Goal: Information Seeking & Learning: Learn about a topic

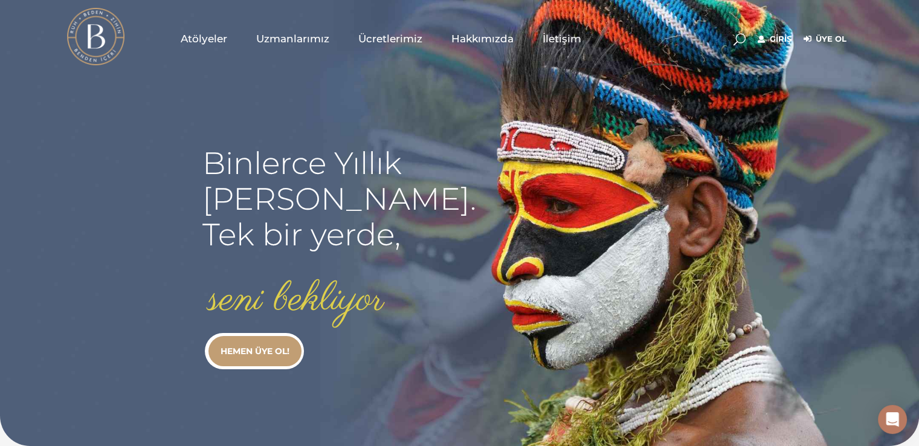
click at [196, 45] on span "Atölyeler" at bounding box center [204, 39] width 47 height 14
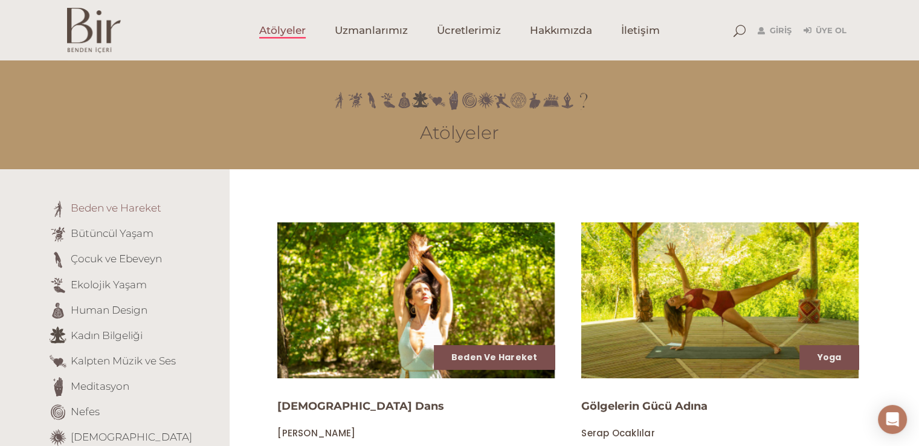
click at [133, 202] on link "Beden ve Hareket" at bounding box center [116, 208] width 91 height 12
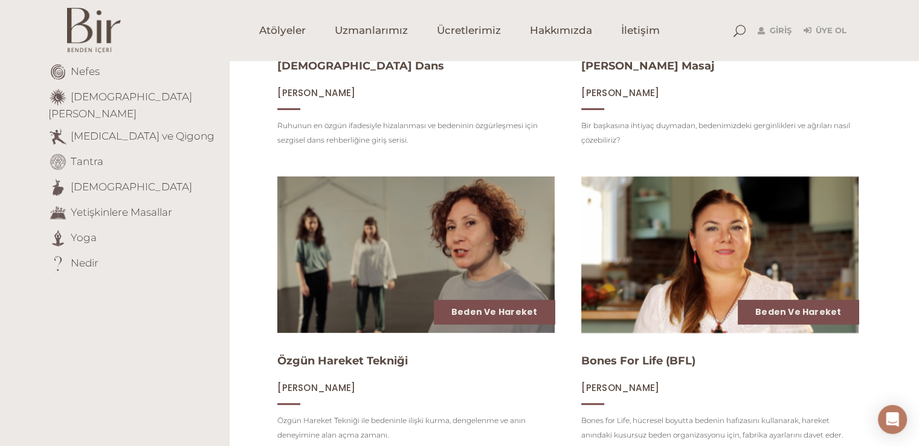
scroll to position [334, 0]
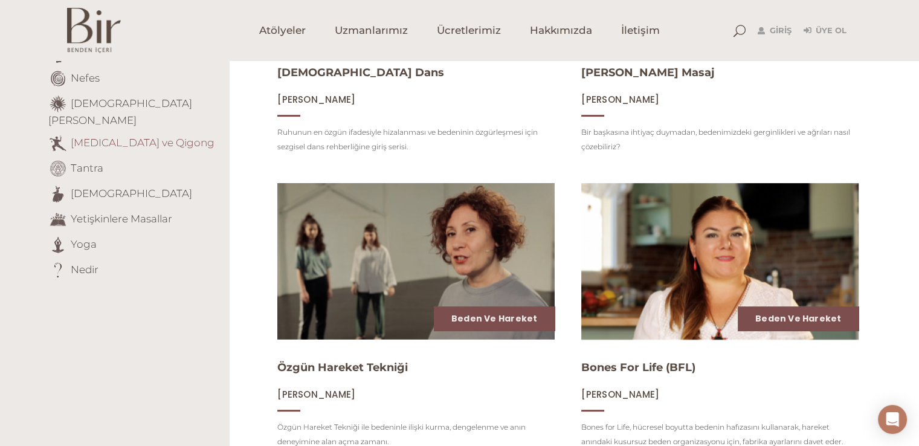
click at [135, 136] on link "[MEDICAL_DATA] ve Qigong" at bounding box center [143, 142] width 144 height 12
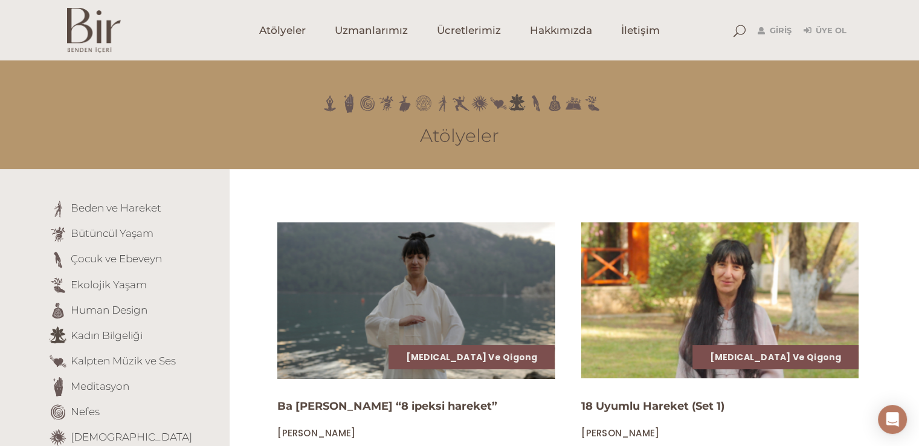
click at [444, 294] on img at bounding box center [416, 300] width 286 height 161
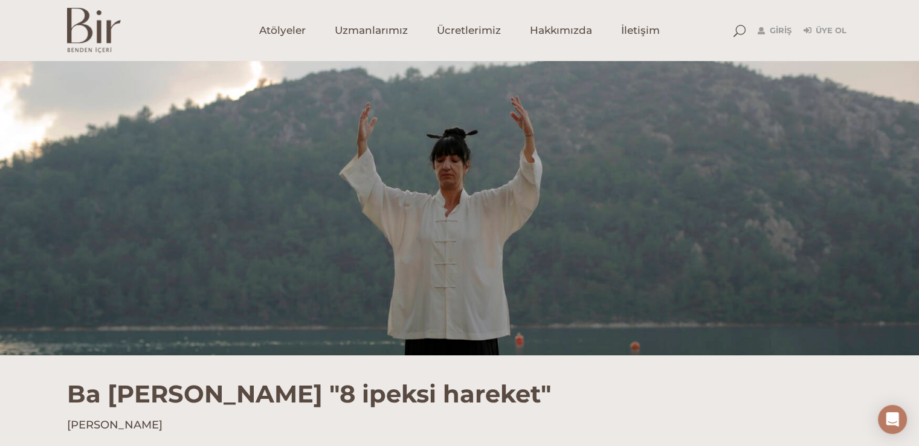
scroll to position [24, 0]
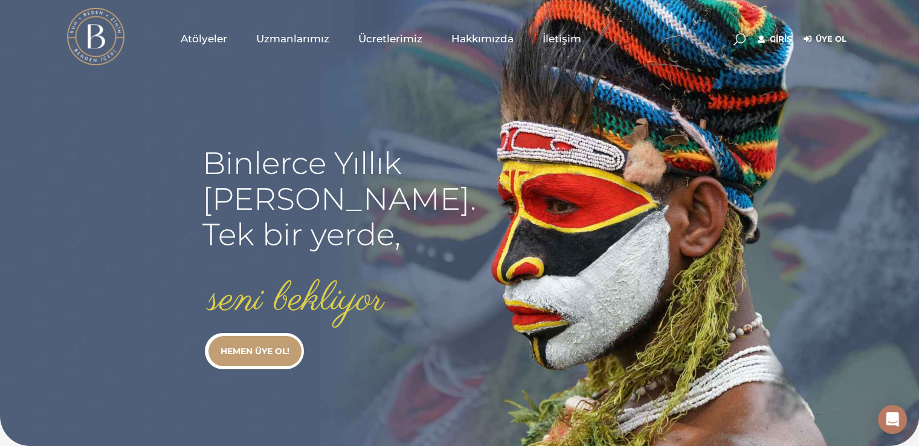
click at [196, 43] on span "Atölyeler" at bounding box center [204, 39] width 47 height 14
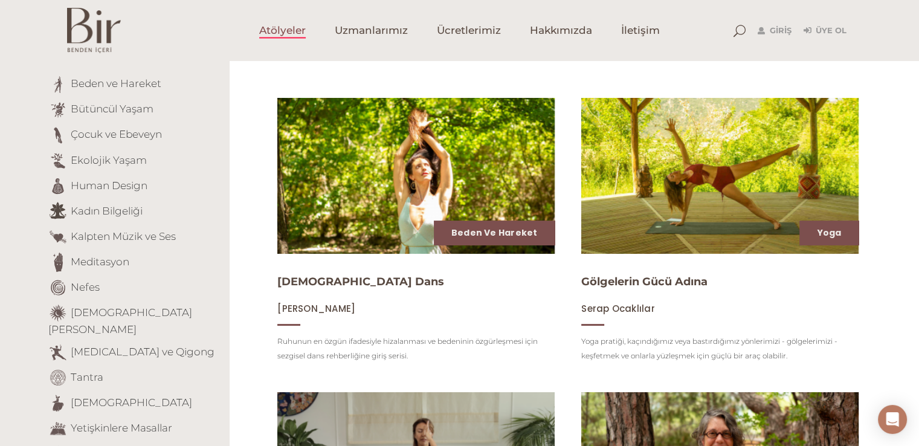
scroll to position [145, 0]
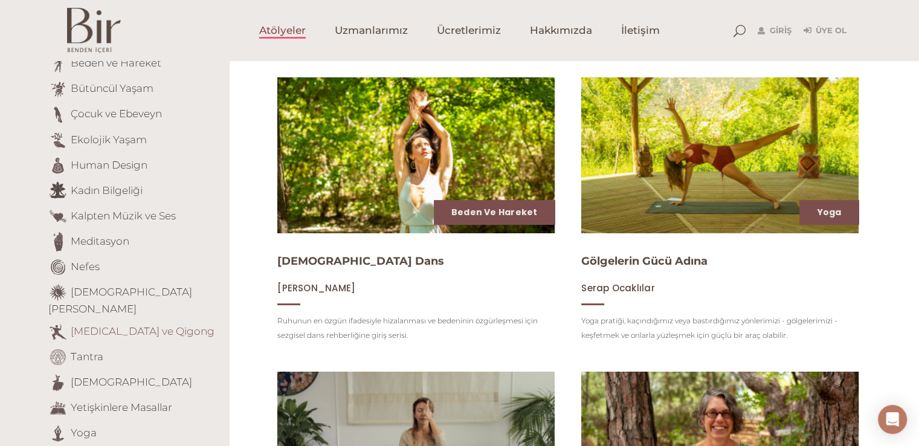
click at [92, 325] on link "[MEDICAL_DATA] ve Qigong" at bounding box center [143, 331] width 144 height 12
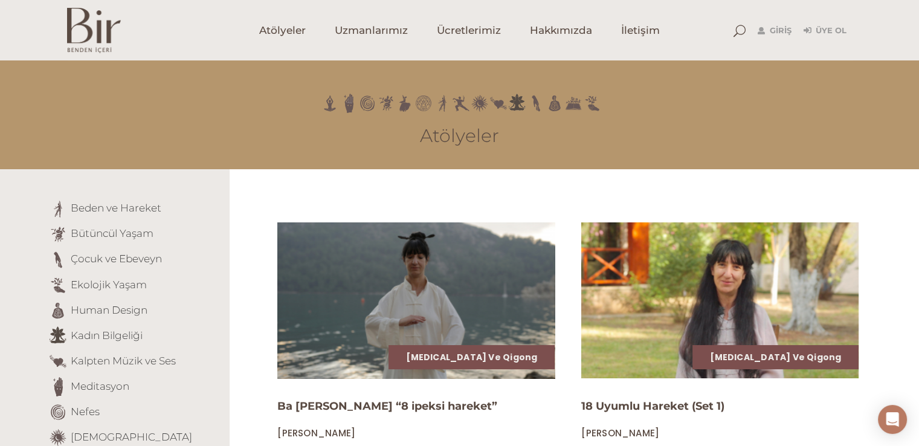
click at [351, 266] on img at bounding box center [416, 300] width 286 height 161
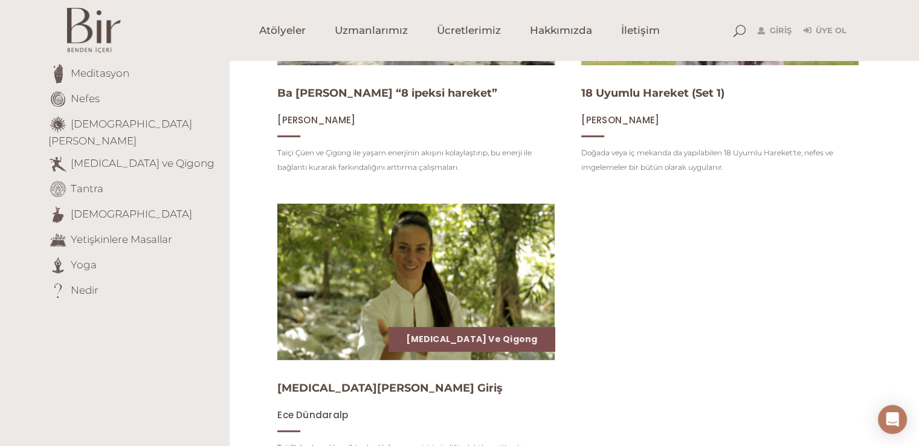
scroll to position [314, 0]
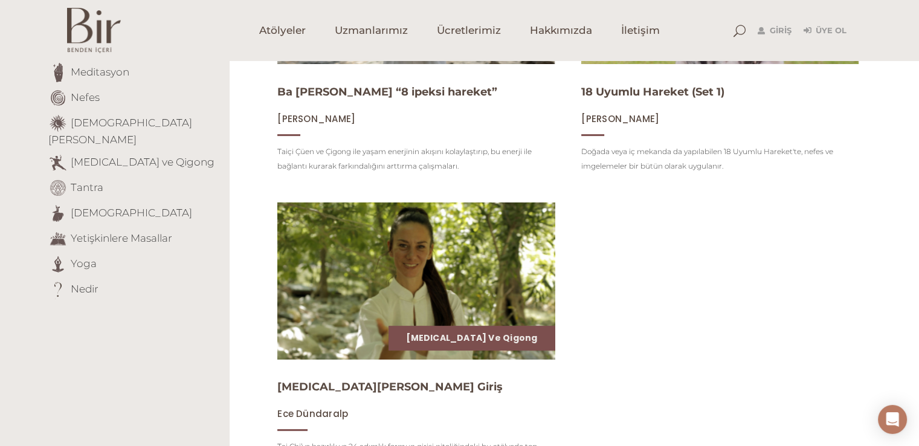
click at [398, 298] on img at bounding box center [416, 281] width 286 height 161
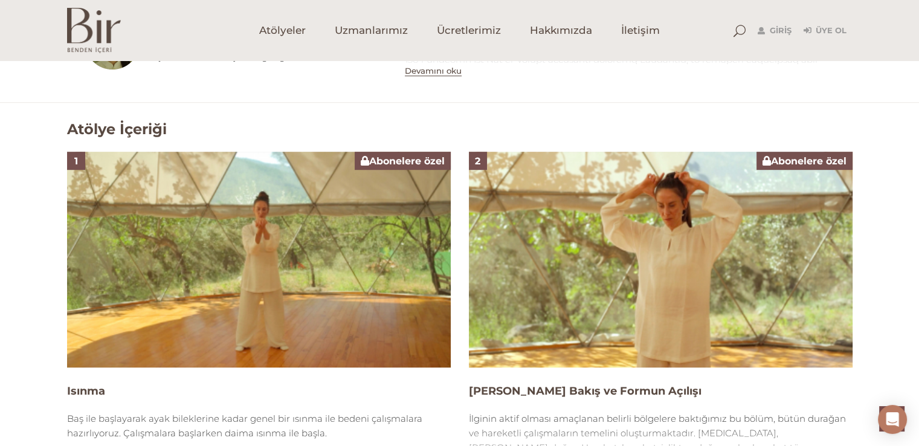
scroll to position [798, 0]
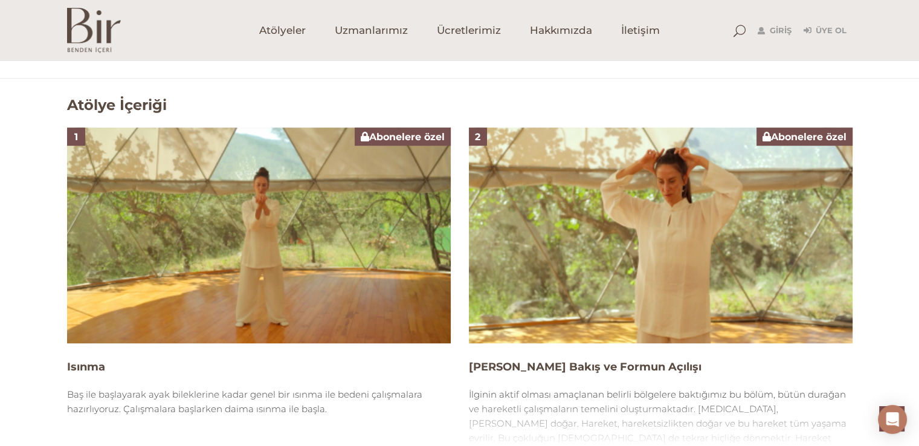
click at [754, 32] on div "Giriş Üye Ol" at bounding box center [802, 29] width 101 height 15
click at [773, 28] on link "Giriş" at bounding box center [775, 31] width 34 height 15
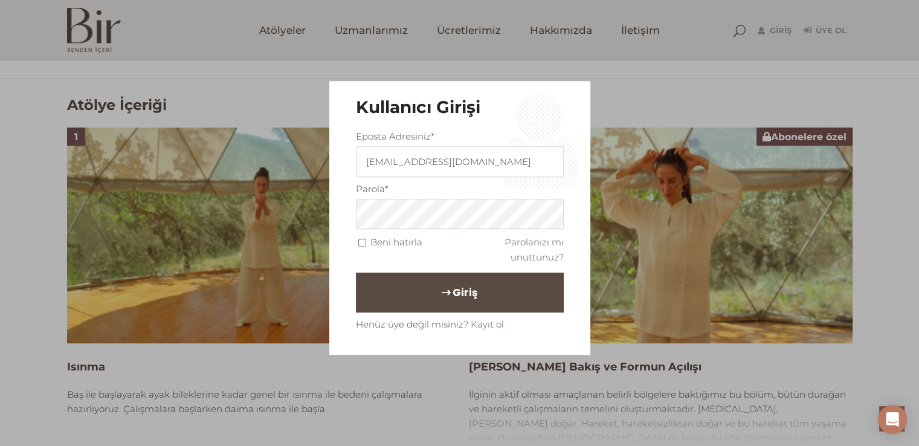
click at [394, 276] on button "Giriş" at bounding box center [460, 293] width 208 height 40
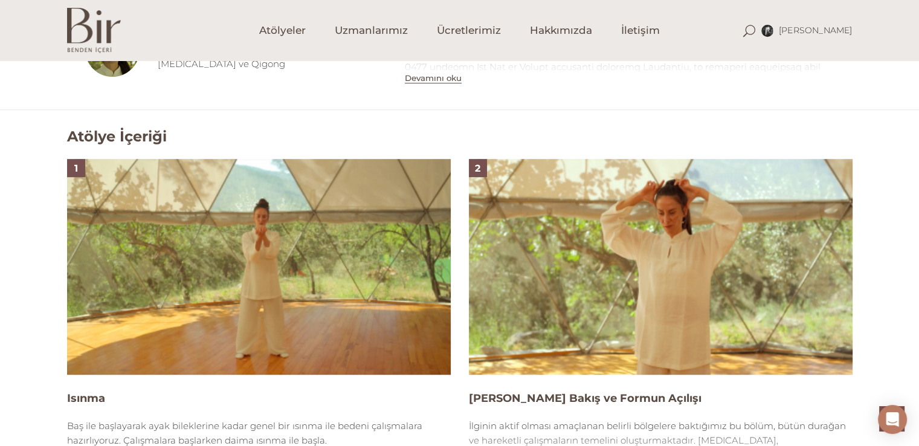
scroll to position [774, 0]
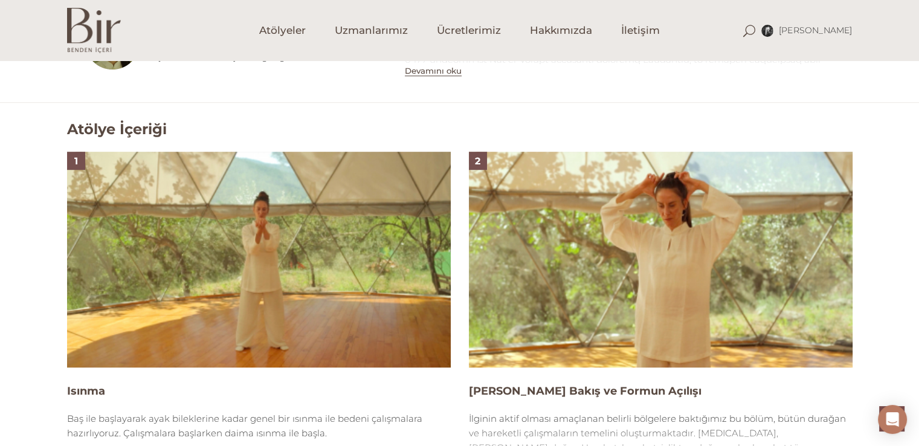
click at [371, 316] on img at bounding box center [259, 260] width 384 height 216
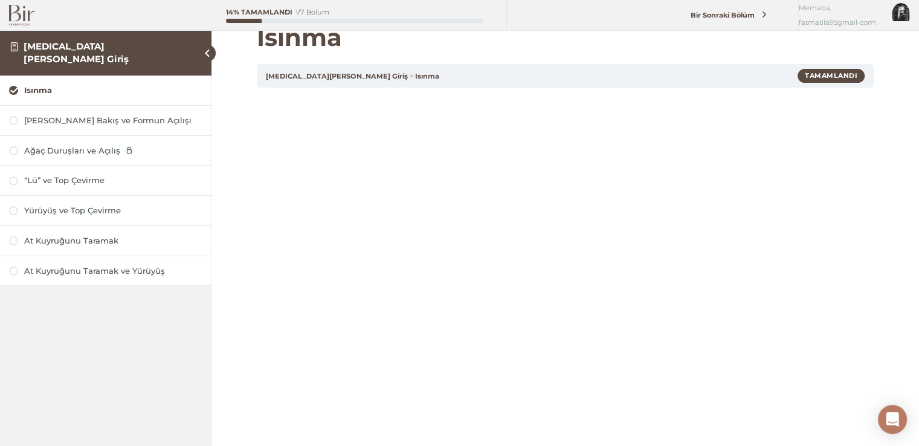
scroll to position [24, 0]
